Goal: Go to known website: Access a specific website the user already knows

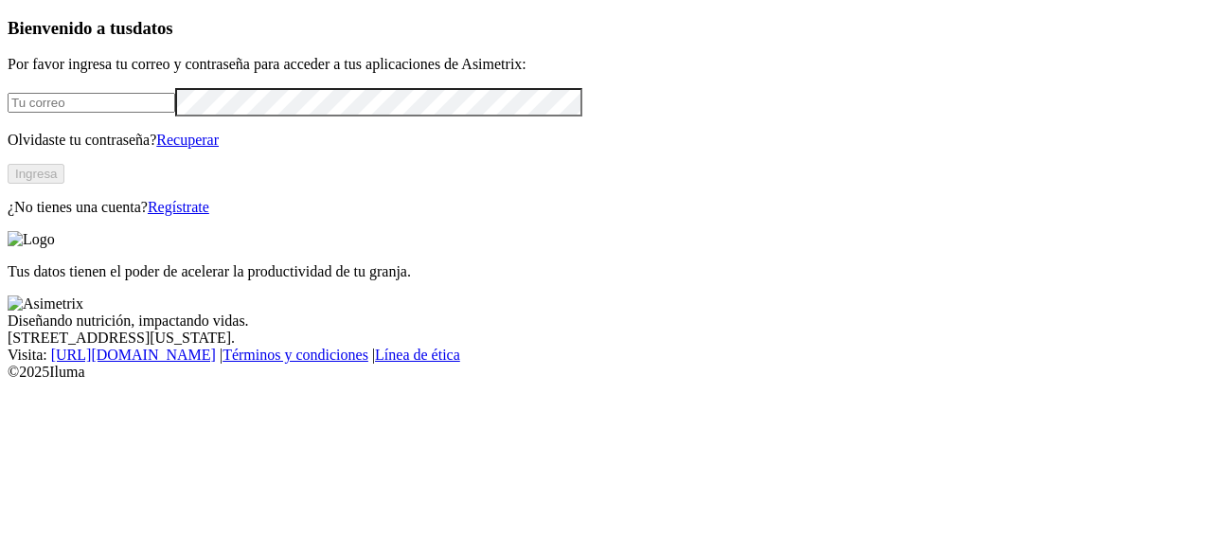
type input "[PERSON_NAME][EMAIL_ADDRESS][PERSON_NAME][DOMAIN_NAME]"
click at [64, 184] on button "Ingresa" at bounding box center [36, 174] width 57 height 20
